Goal: Find specific page/section: Find specific page/section

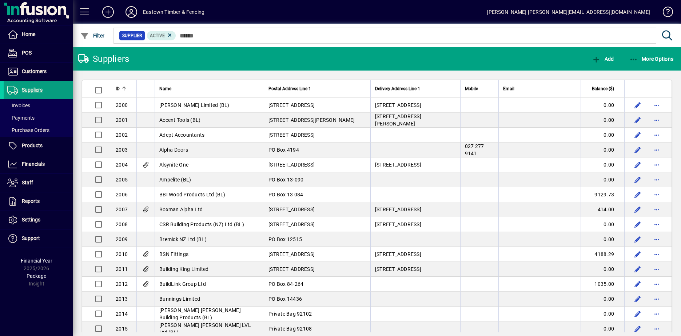
drag, startPoint x: 40, startPoint y: 131, endPoint x: 83, endPoint y: 115, distance: 45.3
click at [40, 131] on span "Purchase Orders" at bounding box center [28, 130] width 42 height 6
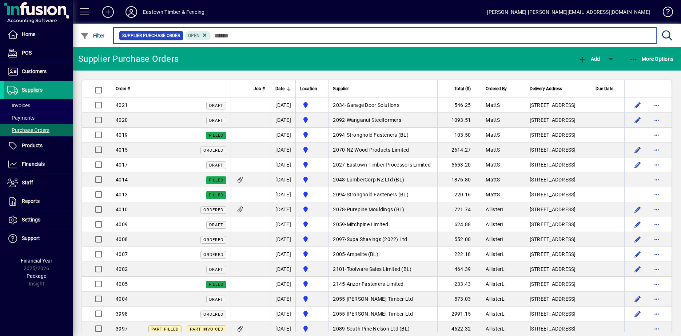
click at [234, 37] on input "text" at bounding box center [430, 36] width 439 height 10
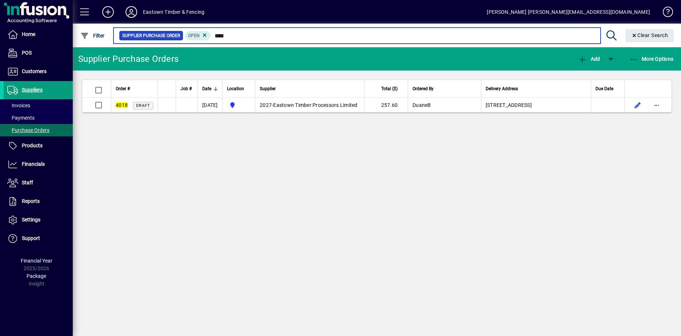
type input "****"
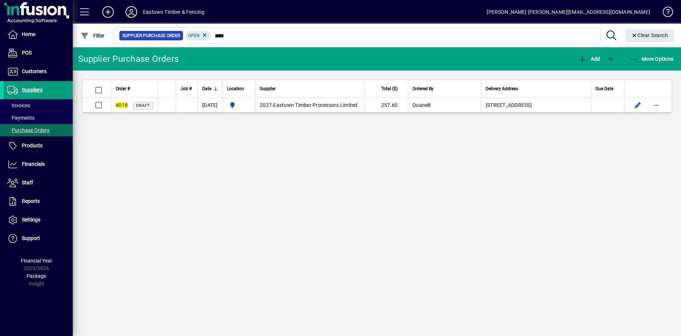
click at [133, 11] on icon at bounding box center [131, 12] width 15 height 12
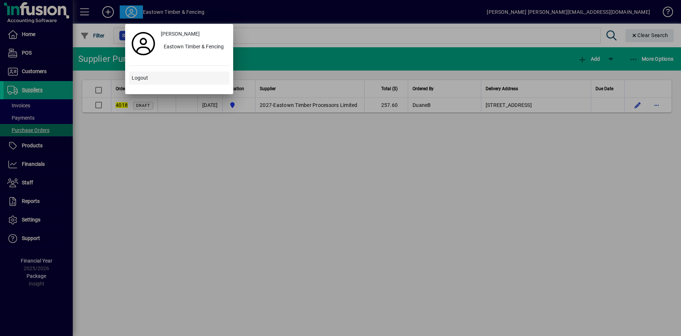
click at [145, 78] on span "Logout" at bounding box center [140, 78] width 16 height 8
